Goal: Task Accomplishment & Management: Use online tool/utility

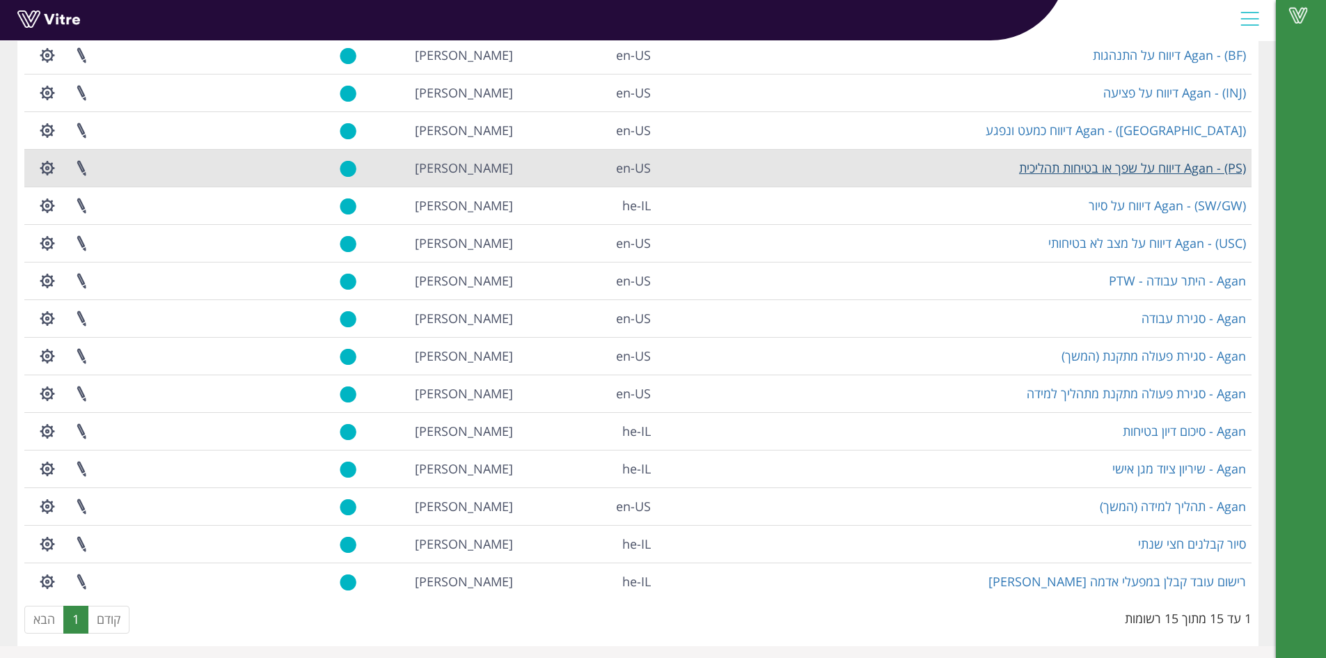
scroll to position [139, 0]
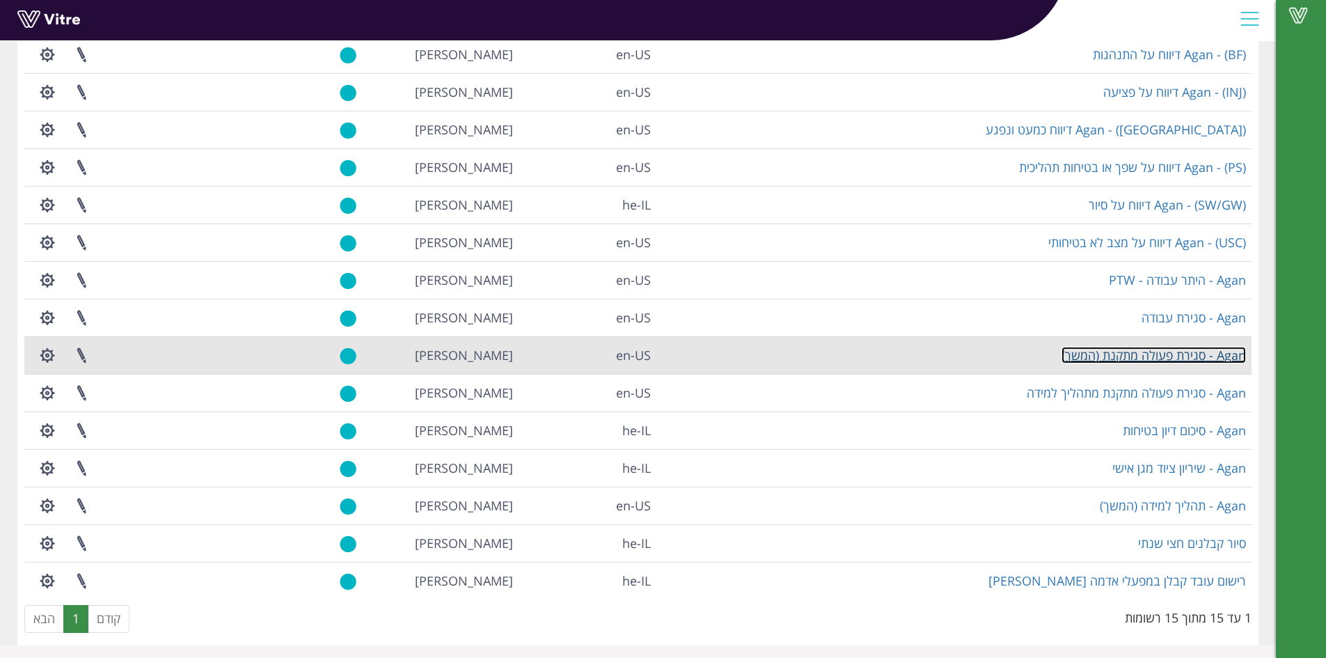
click at [1120, 360] on link "Agan - סגירת פעולה מתקנת (המשך)" at bounding box center [1154, 355] width 185 height 17
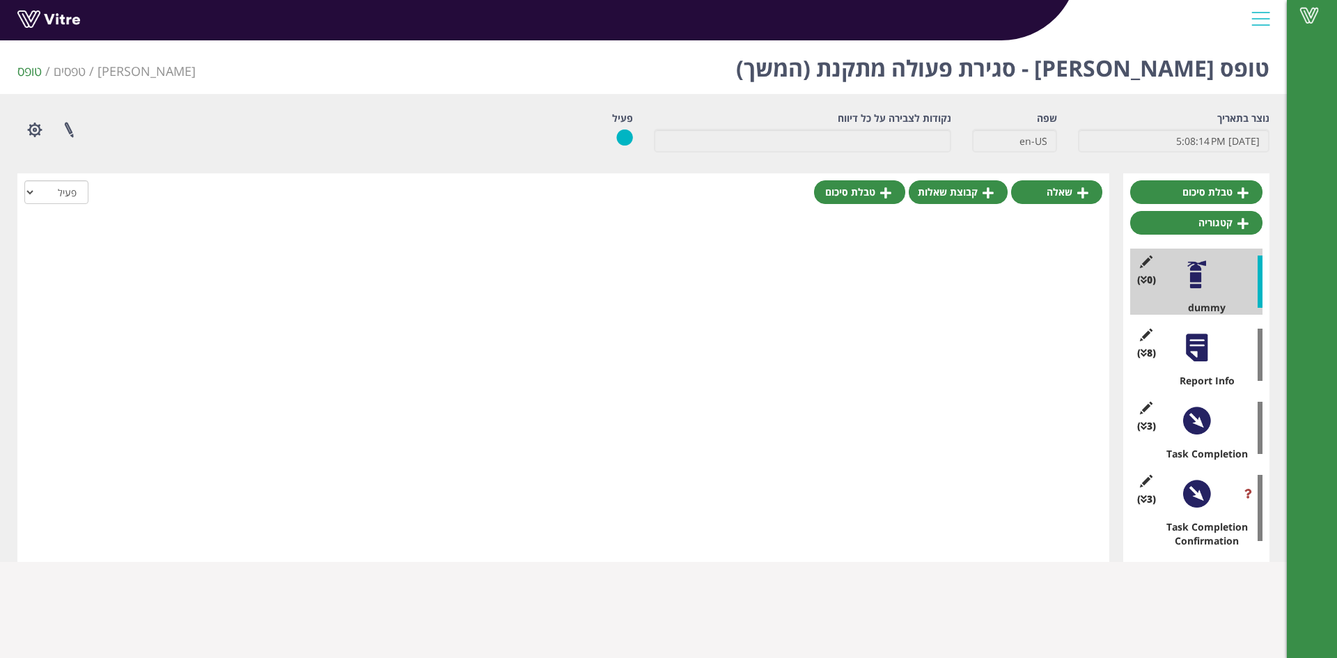
click at [1185, 414] on div at bounding box center [1196, 420] width 31 height 31
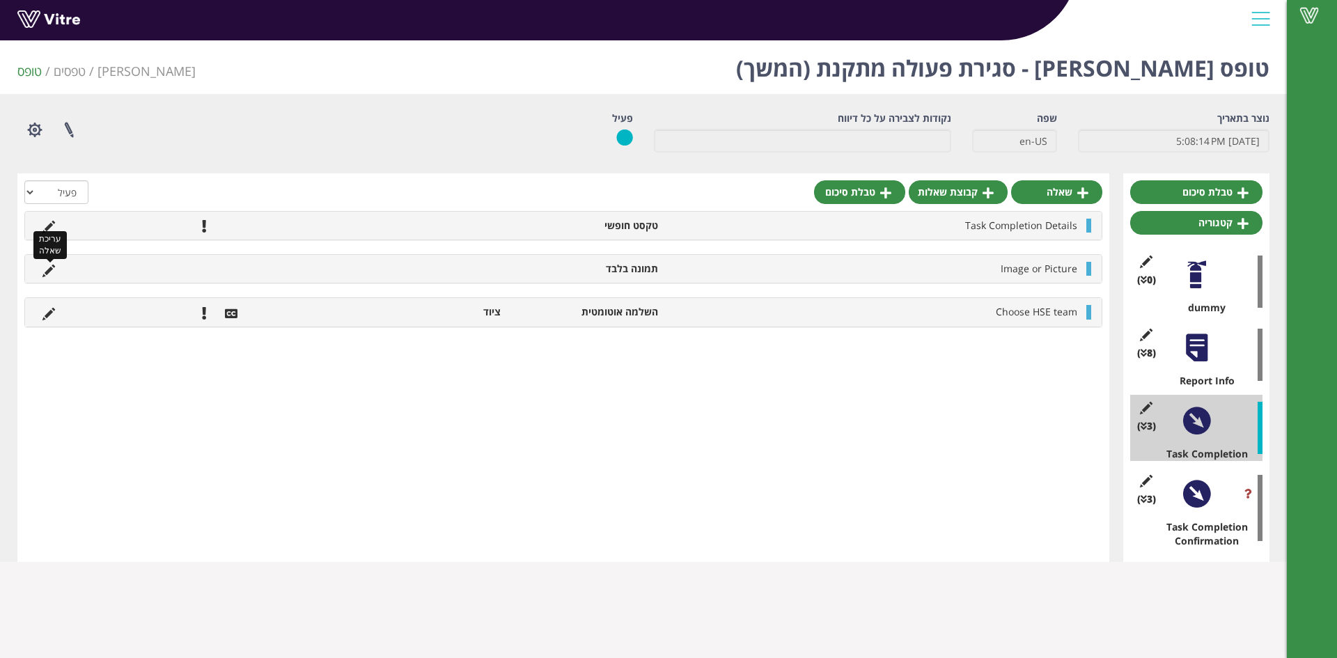
click at [46, 267] on icon at bounding box center [48, 271] width 13 height 13
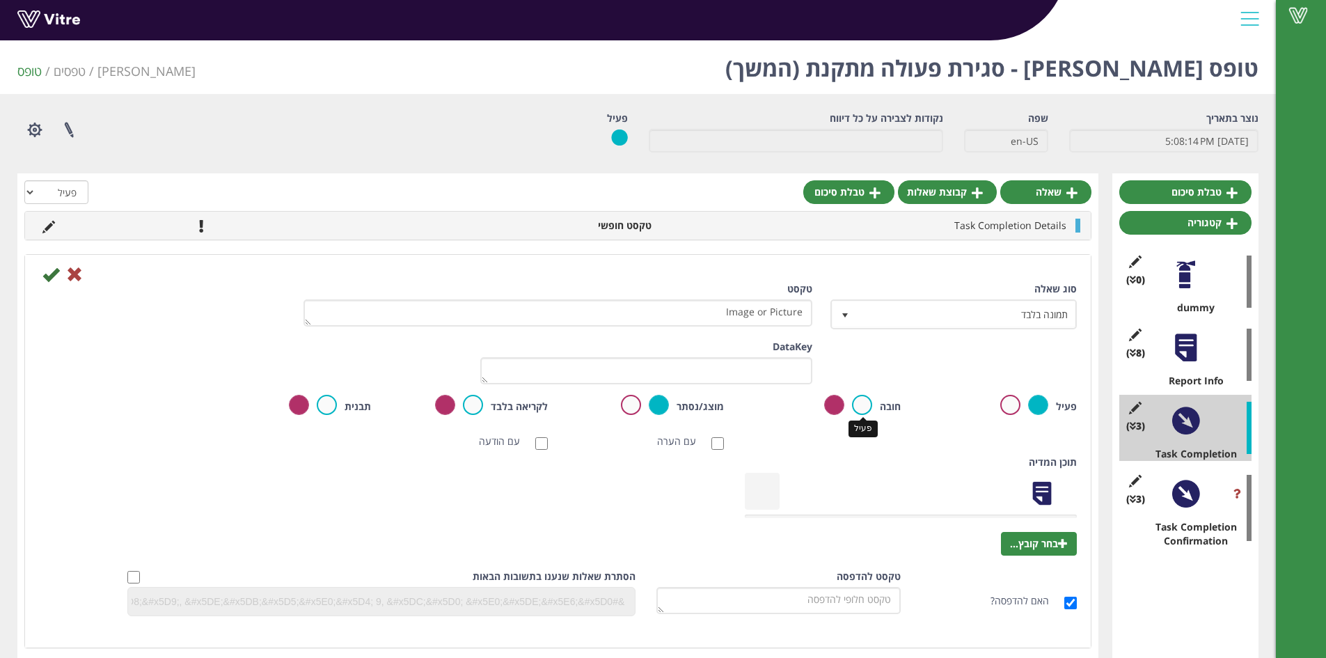
click at [861, 407] on label at bounding box center [862, 405] width 20 height 20
click at [0, 0] on input "radio" at bounding box center [0, 0] width 0 height 0
click at [51, 272] on icon at bounding box center [50, 274] width 17 height 17
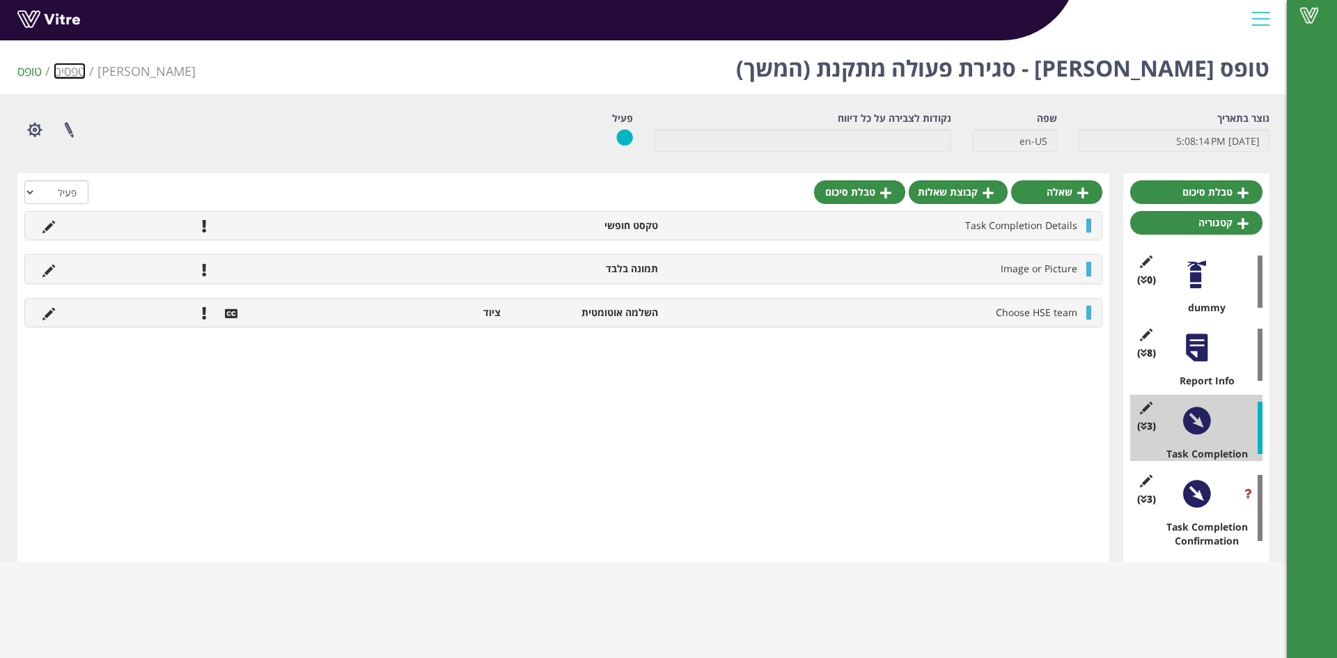
click at [71, 72] on link "טפסים" at bounding box center [70, 71] width 32 height 17
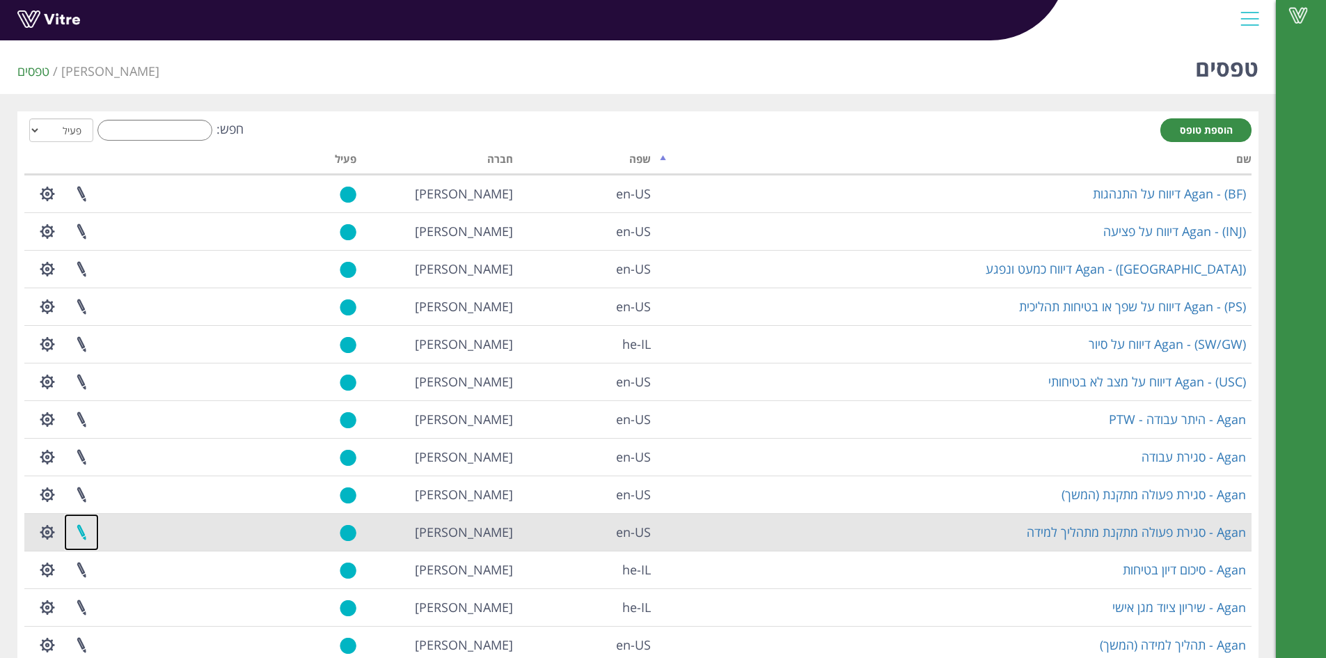
click at [75, 537] on link at bounding box center [81, 532] width 35 height 37
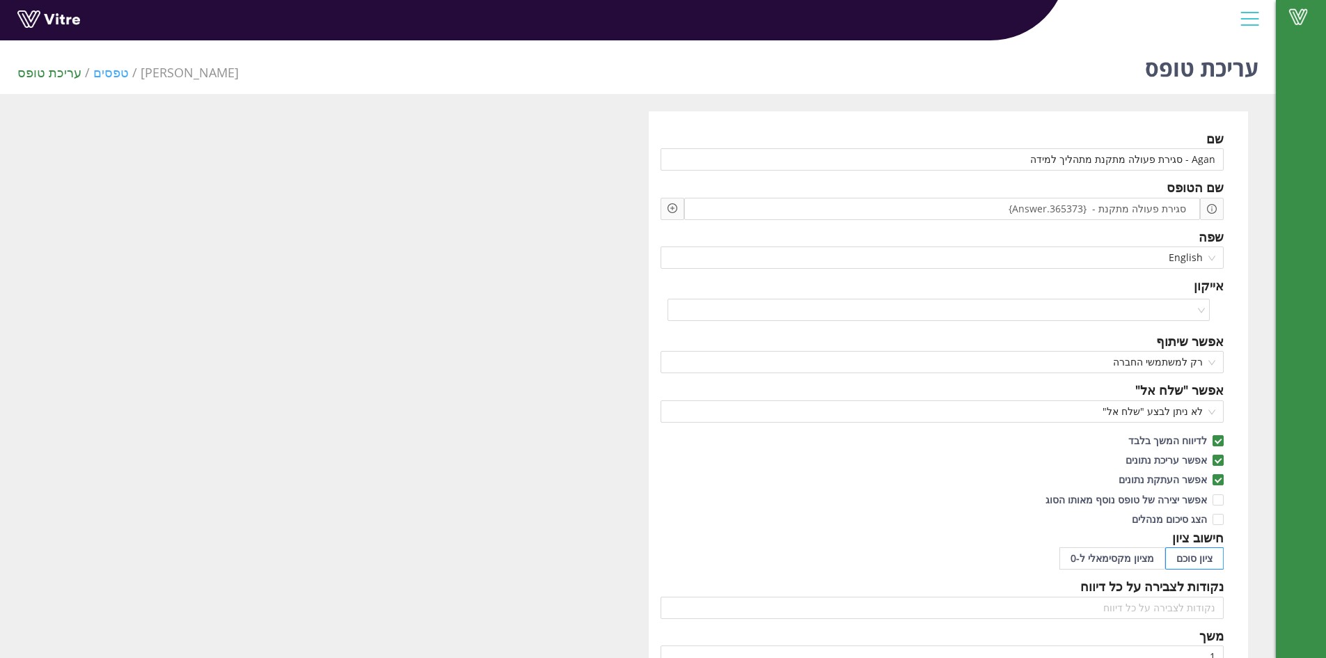
click at [116, 72] on link "טפסים" at bounding box center [111, 72] width 36 height 17
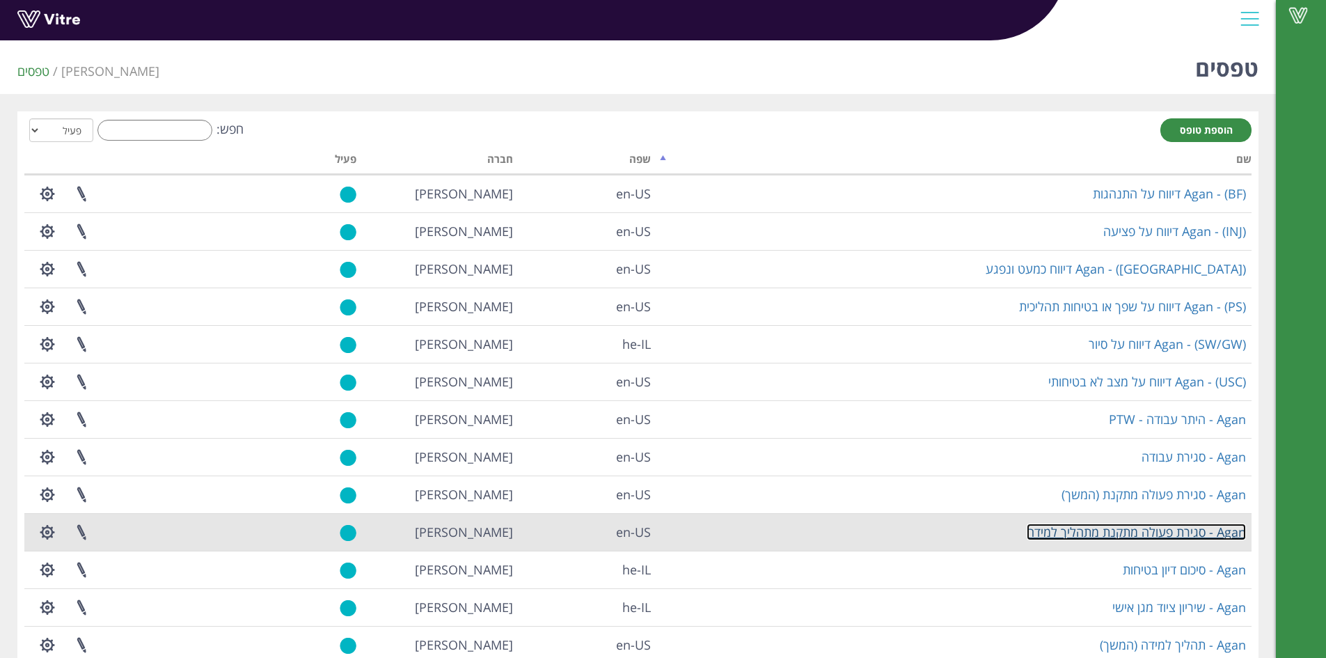
click at [1158, 528] on link "Agan - סגירת פעולה מתקנת מתהליך למידה" at bounding box center [1136, 532] width 219 height 17
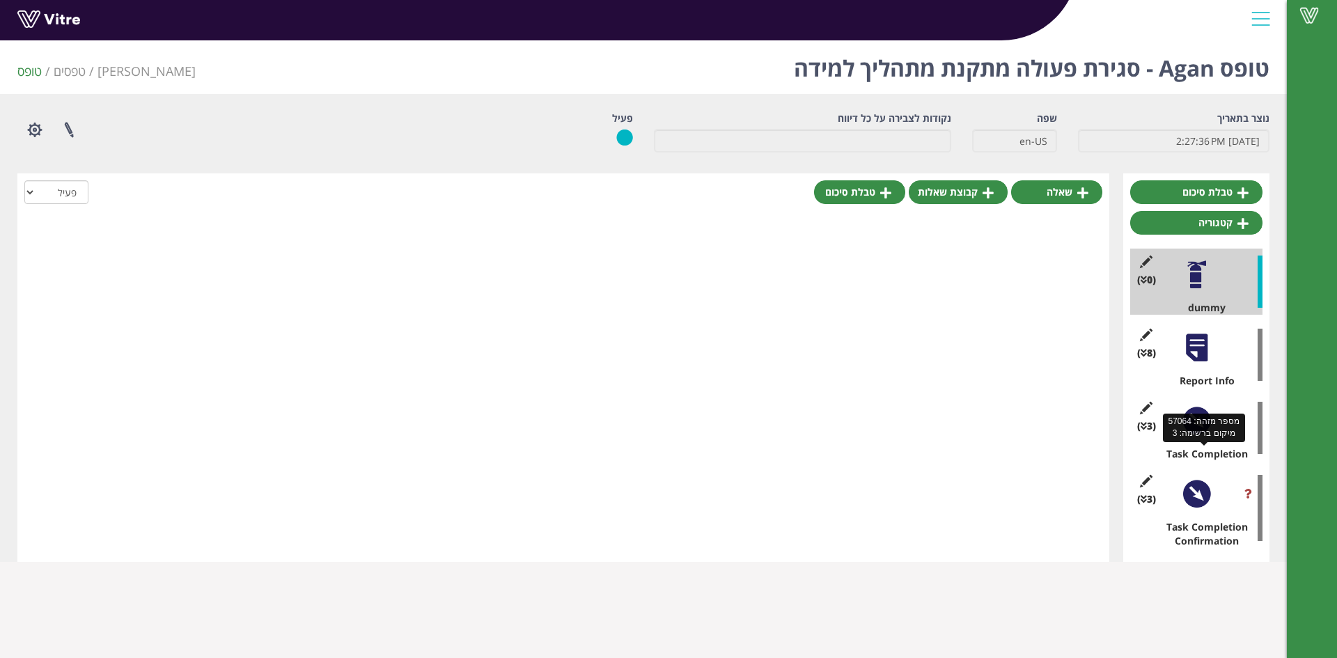
click at [1177, 448] on div "Task Completion" at bounding box center [1202, 454] width 122 height 14
click at [1202, 430] on div at bounding box center [1196, 420] width 31 height 31
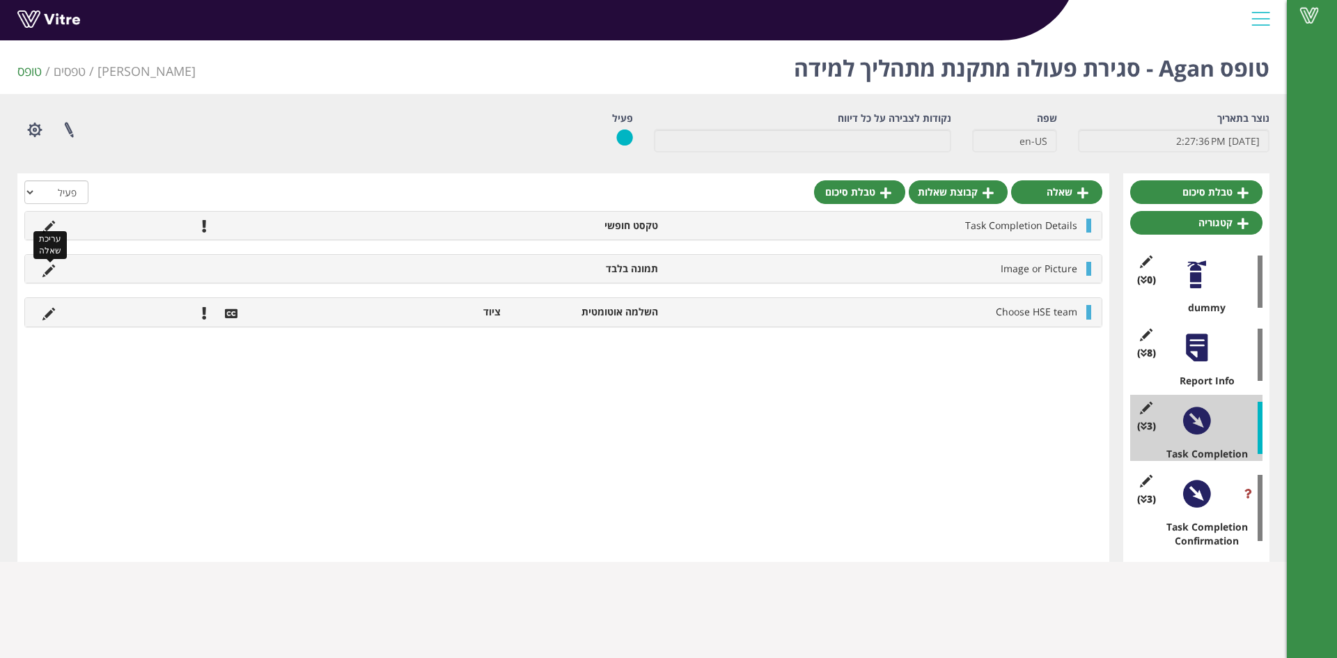
click at [47, 269] on icon at bounding box center [48, 271] width 13 height 13
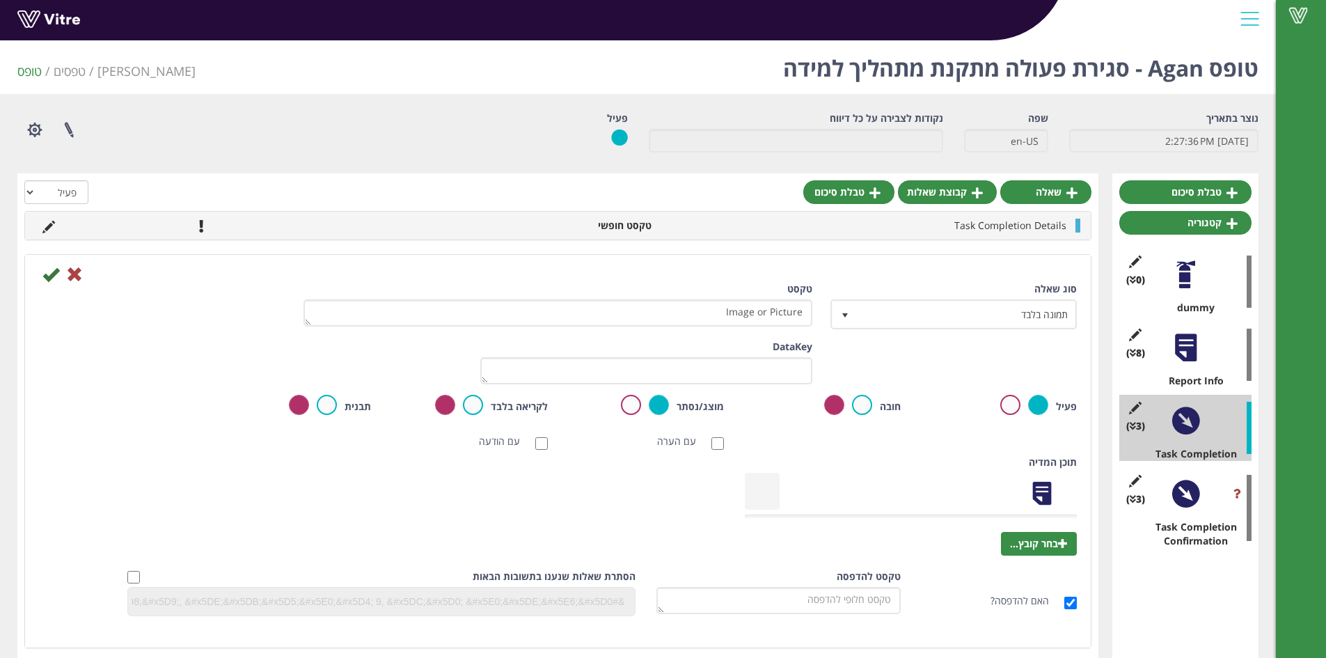
click at [872, 412] on div "חובה" at bounding box center [823, 406] width 156 height 22
click at [863, 404] on label at bounding box center [862, 405] width 20 height 20
click at [0, 0] on input "radio" at bounding box center [0, 0] width 0 height 0
click at [52, 274] on icon at bounding box center [50, 274] width 17 height 17
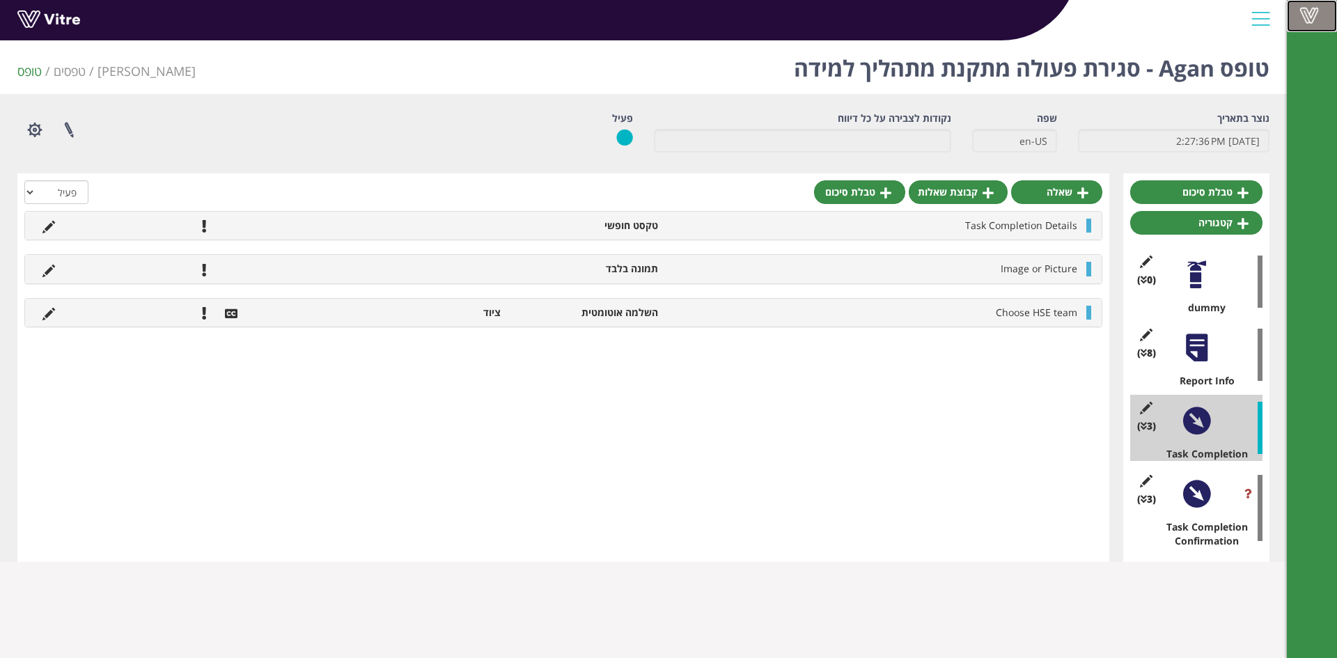
click at [1302, 24] on link "Vitre" at bounding box center [1312, 16] width 50 height 32
